Goal: Task Accomplishment & Management: Manage account settings

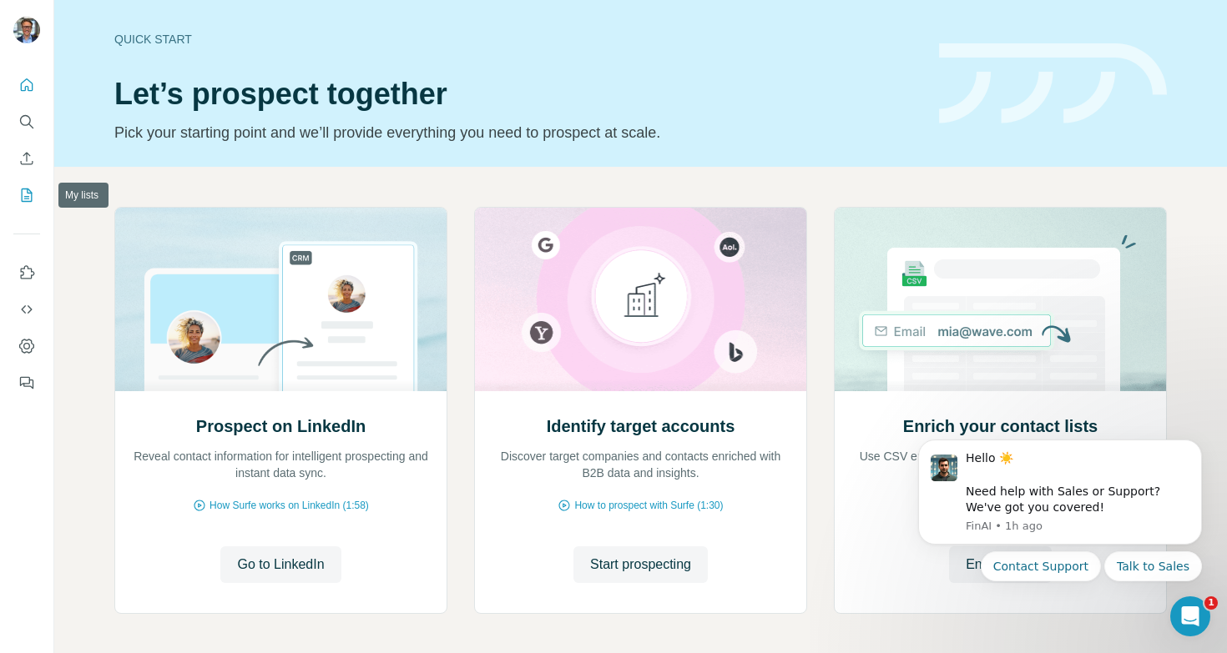
click at [24, 192] on icon "My lists" at bounding box center [26, 195] width 17 height 17
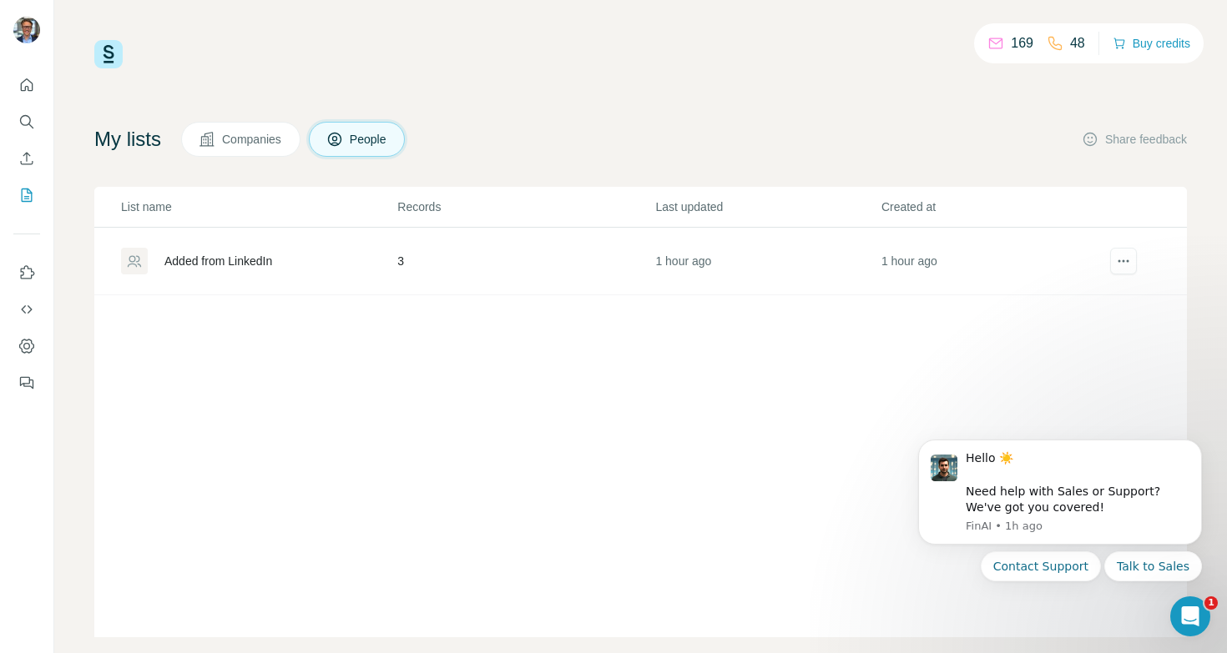
click at [192, 259] on div "Added from LinkedIn" at bounding box center [218, 261] width 108 height 17
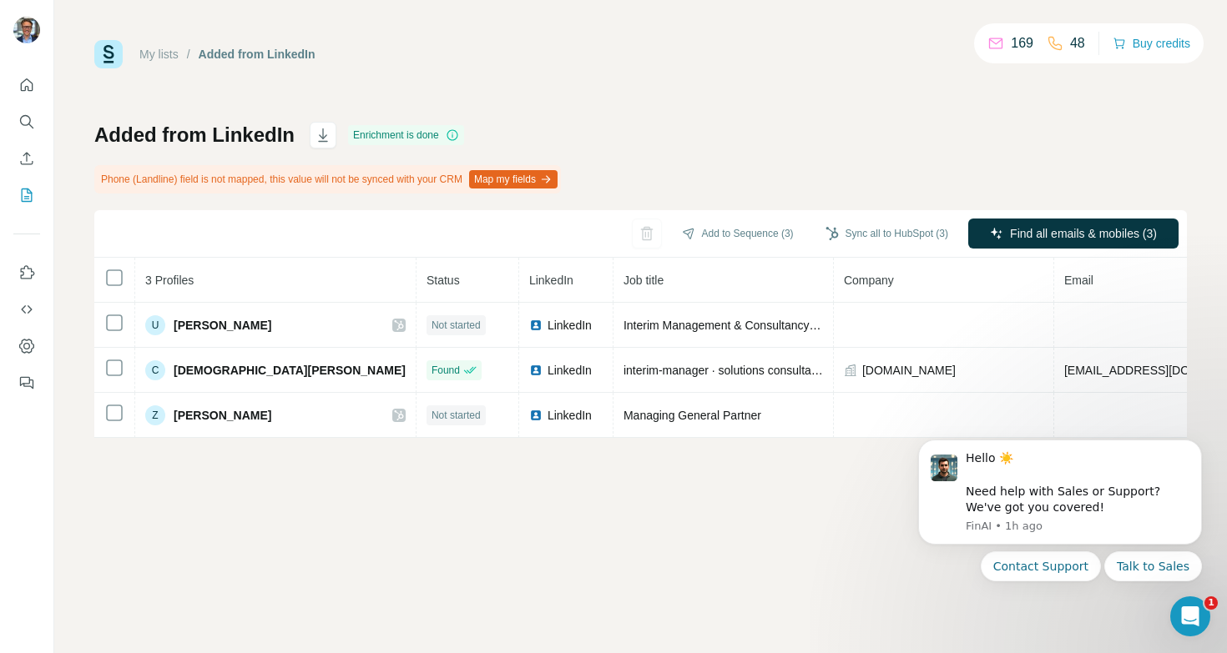
click at [396, 480] on div "My lists / Added from LinkedIn 169 48 Buy credits Added from LinkedIn Enrichmen…" at bounding box center [640, 326] width 1172 height 653
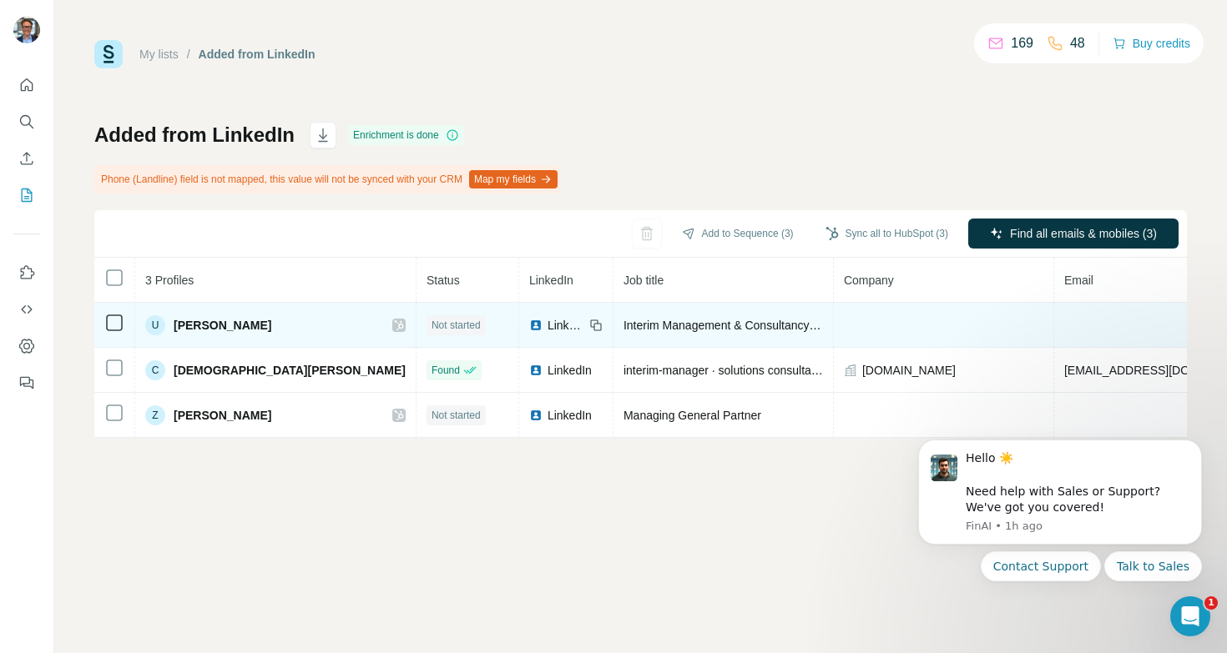
click at [431, 328] on span "Not started" at bounding box center [455, 325] width 49 height 15
click at [431, 323] on span "Not started" at bounding box center [455, 325] width 49 height 15
click at [232, 322] on span "[PERSON_NAME]" at bounding box center [223, 325] width 98 height 17
click at [210, 325] on span "[PERSON_NAME]" at bounding box center [223, 325] width 98 height 17
click at [834, 314] on td at bounding box center [944, 325] width 220 height 45
